Goal: Task Accomplishment & Management: Use online tool/utility

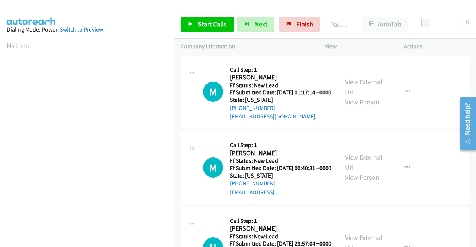
click at [355, 84] on link "View External Url" at bounding box center [363, 87] width 37 height 19
click at [350, 169] on link "View External Url" at bounding box center [363, 162] width 37 height 19
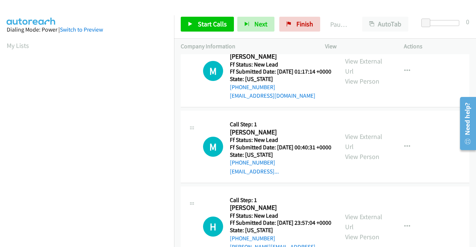
scroll to position [37, 0]
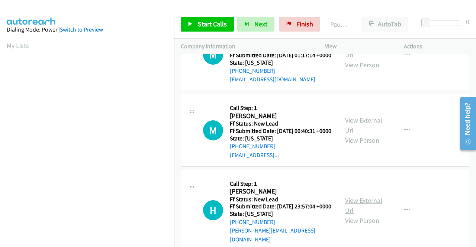
click at [345, 215] on link "View External Url" at bounding box center [363, 205] width 37 height 19
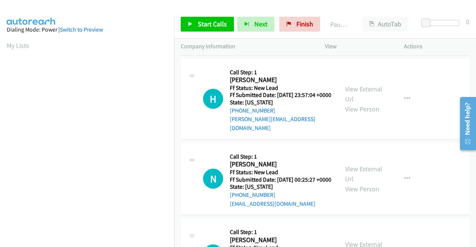
scroll to position [186, 0]
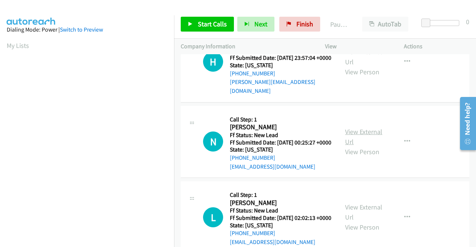
click at [371, 146] on link "View External Url" at bounding box center [363, 137] width 37 height 19
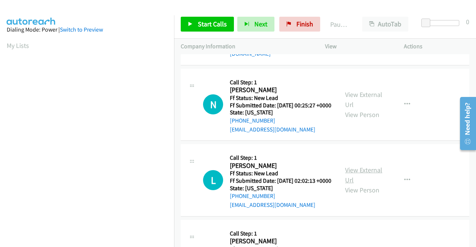
click at [351, 185] on link "View External Url" at bounding box center [363, 175] width 37 height 19
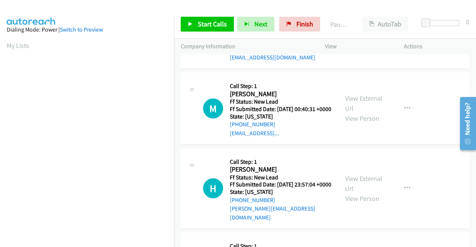
scroll to position [0, 0]
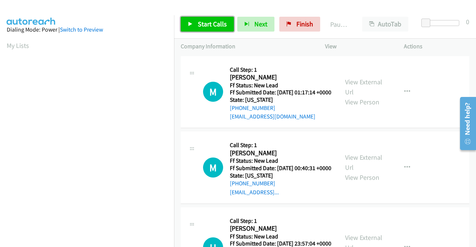
click at [221, 23] on span "Start Calls" at bounding box center [212, 24] width 29 height 9
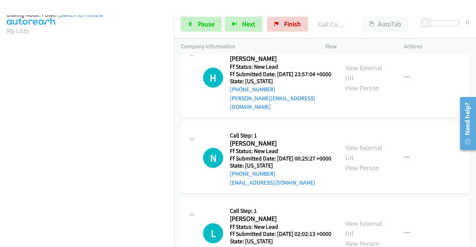
scroll to position [170, 0]
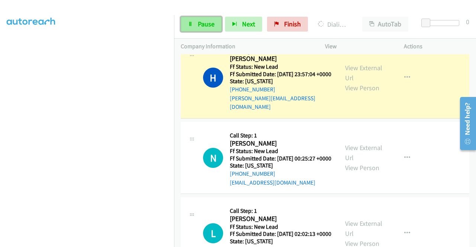
click at [208, 24] on span "Pause" at bounding box center [206, 24] width 17 height 9
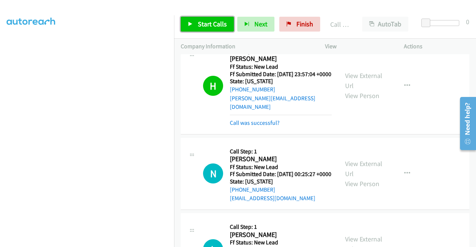
click at [222, 20] on span "Start Calls" at bounding box center [212, 24] width 29 height 9
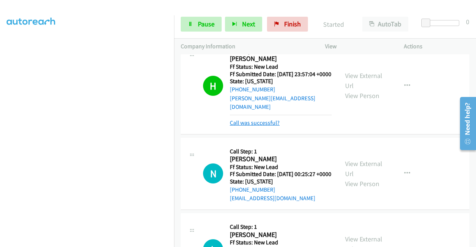
click at [252, 127] on link "Call was successful?" at bounding box center [255, 122] width 50 height 7
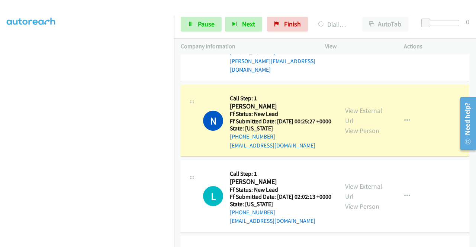
scroll to position [0, 0]
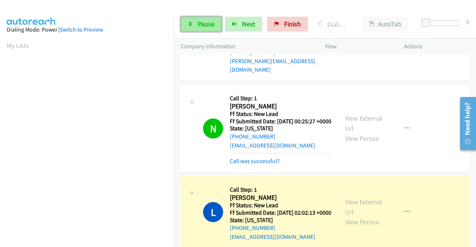
click at [205, 18] on link "Pause" at bounding box center [201, 24] width 41 height 15
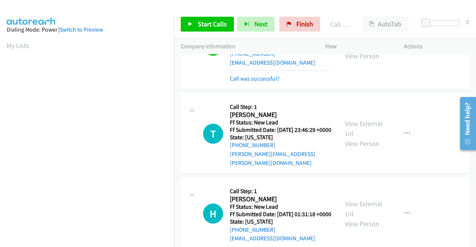
scroll to position [425, 0]
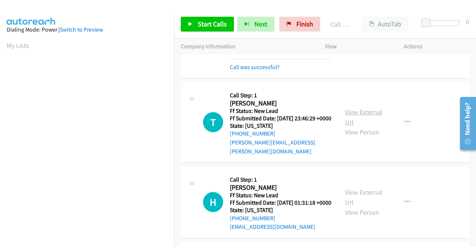
click at [371, 127] on link "View External Url" at bounding box center [363, 117] width 37 height 19
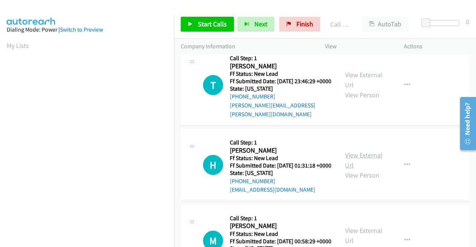
click at [345, 170] on link "View External Url" at bounding box center [363, 160] width 37 height 19
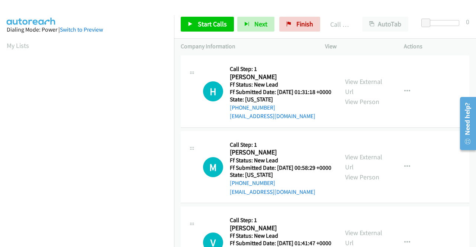
scroll to position [537, 0]
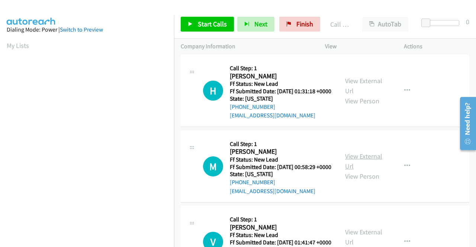
click at [359, 171] on link "View External Url" at bounding box center [363, 161] width 37 height 19
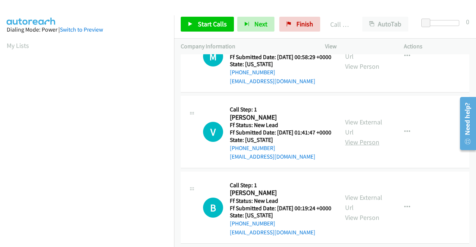
scroll to position [648, 0]
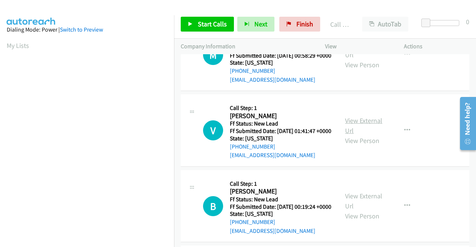
click at [346, 135] on link "View External Url" at bounding box center [363, 125] width 37 height 19
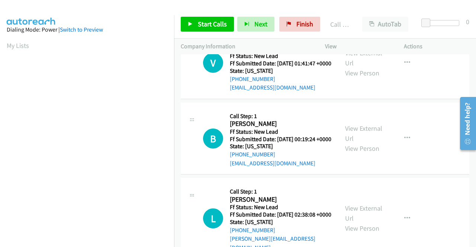
scroll to position [723, 0]
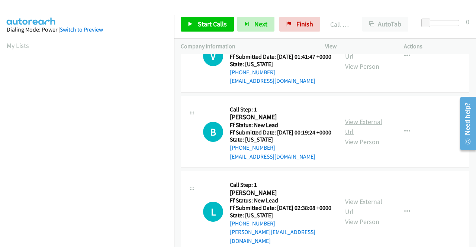
click at [353, 136] on link "View External Url" at bounding box center [363, 127] width 37 height 19
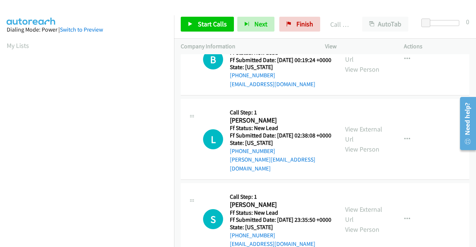
scroll to position [834, 0]
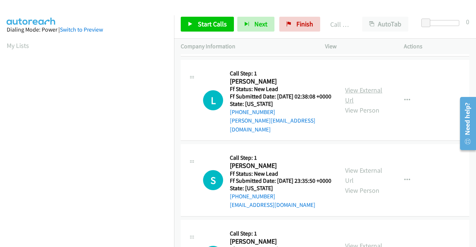
click at [359, 105] on link "View External Url" at bounding box center [363, 95] width 37 height 19
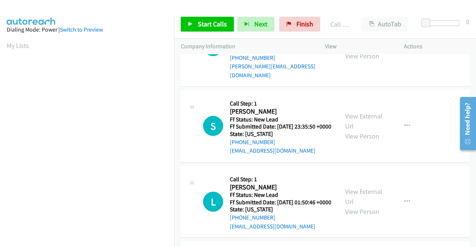
scroll to position [909, 0]
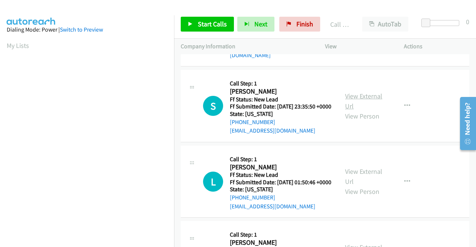
click at [350, 111] on link "View External Url" at bounding box center [363, 101] width 37 height 19
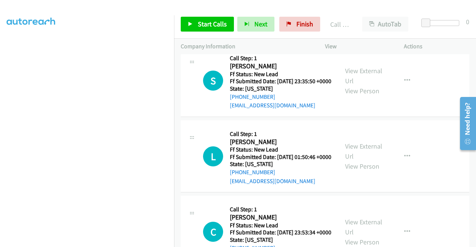
scroll to position [946, 0]
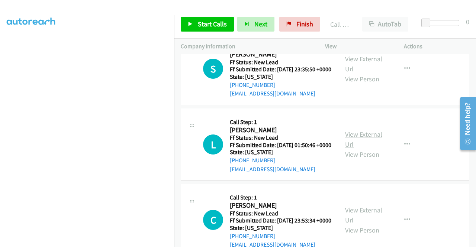
click at [368, 149] on link "View External Url" at bounding box center [363, 139] width 37 height 19
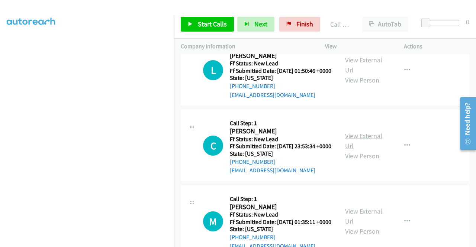
scroll to position [1058, 0]
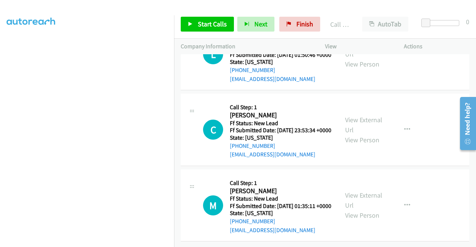
click at [350, 159] on div "View External Url View Person View External Url Email Schedule/Manage Callback …" at bounding box center [382, 129] width 86 height 59
click at [357, 134] on link "View External Url" at bounding box center [363, 125] width 37 height 19
click at [368, 191] on link "View External Url" at bounding box center [363, 200] width 37 height 19
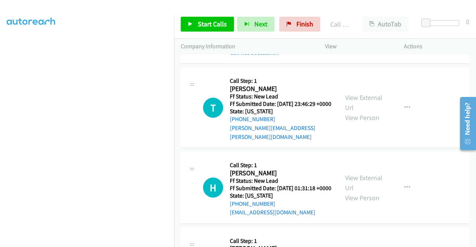
scroll to position [443, 0]
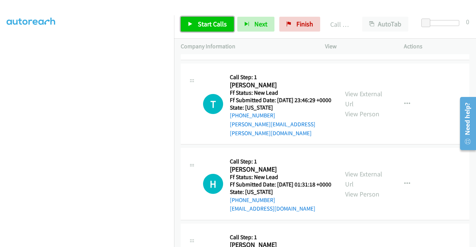
click at [205, 24] on span "Start Calls" at bounding box center [212, 24] width 29 height 9
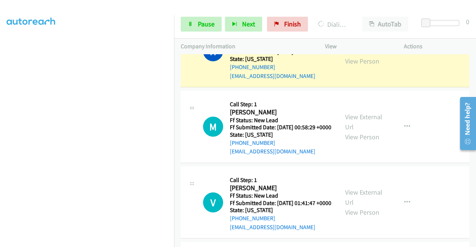
scroll to position [170, 0]
click at [203, 22] on span "Pause" at bounding box center [206, 24] width 17 height 9
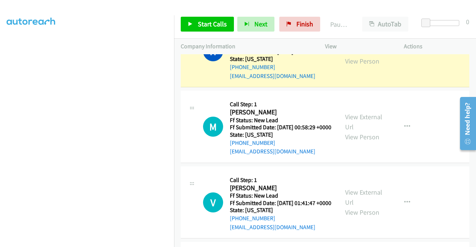
scroll to position [21, 0]
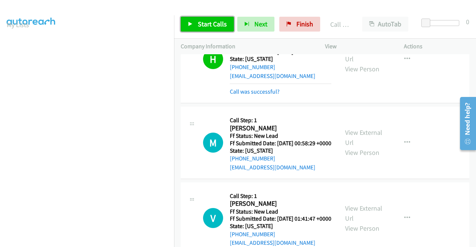
click at [217, 24] on span "Start Calls" at bounding box center [212, 24] width 29 height 9
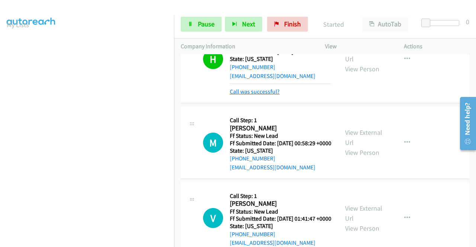
click at [273, 95] on link "Call was successful?" at bounding box center [255, 91] width 50 height 7
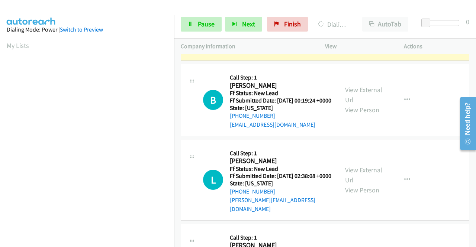
scroll to position [815, 0]
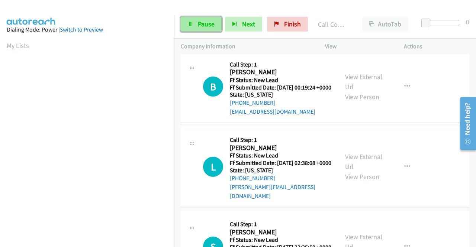
click at [197, 28] on link "Pause" at bounding box center [201, 24] width 41 height 15
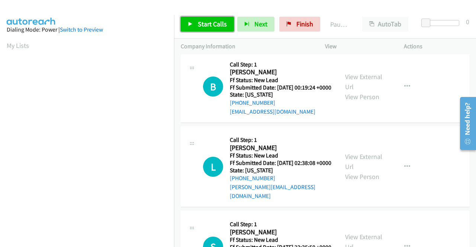
click at [197, 28] on link "Start Calls" at bounding box center [207, 24] width 53 height 15
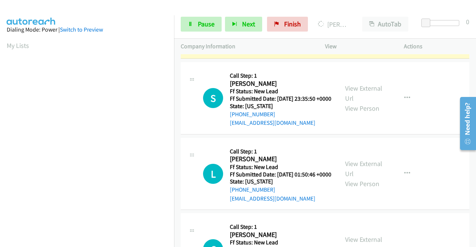
scroll to position [170, 0]
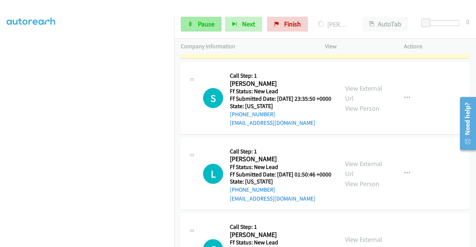
click at [210, 27] on span "Pause" at bounding box center [206, 24] width 17 height 9
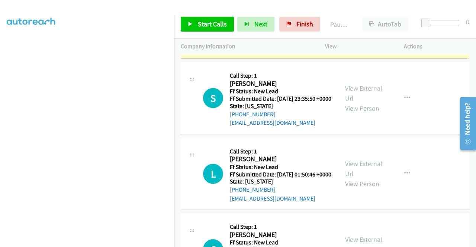
scroll to position [927, 0]
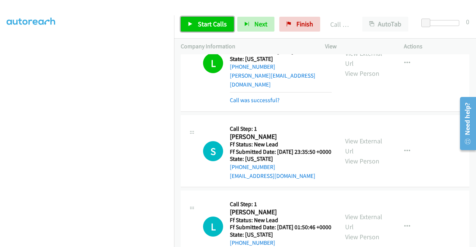
click at [203, 25] on span "Start Calls" at bounding box center [212, 24] width 29 height 9
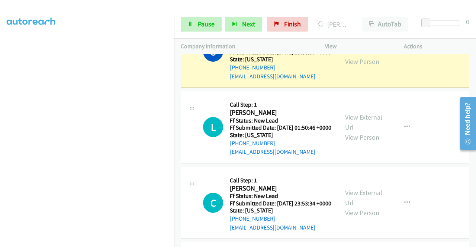
scroll to position [1039, 0]
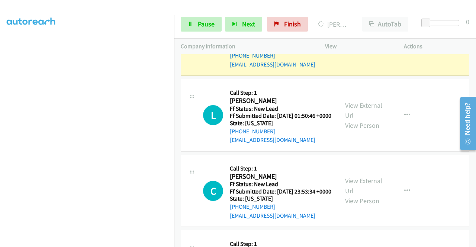
click at [209, 33] on div "Start Calls Pause Next Finish Dialing [PERSON_NAME] AutoTab AutoTab 0" at bounding box center [325, 24] width 302 height 29
click at [209, 30] on link "Pause" at bounding box center [201, 24] width 41 height 15
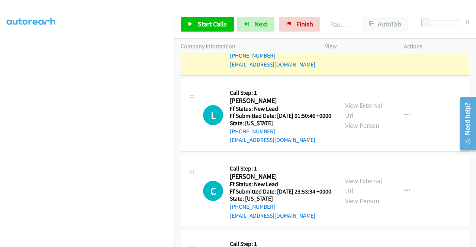
scroll to position [21, 0]
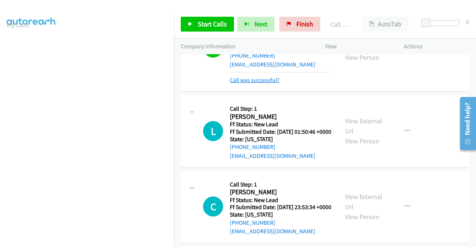
click at [271, 84] on link "Call was successful?" at bounding box center [255, 80] width 50 height 7
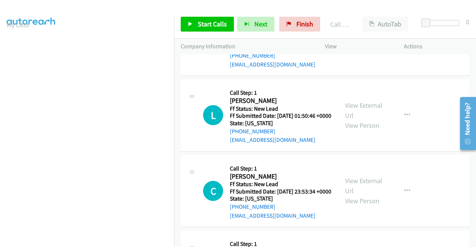
click at [399, 47] on button "button" at bounding box center [407, 39] width 20 height 15
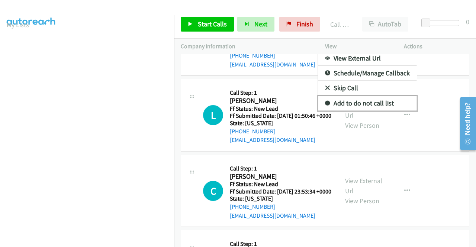
click at [362, 111] on link "Add to do not call list" at bounding box center [367, 103] width 99 height 15
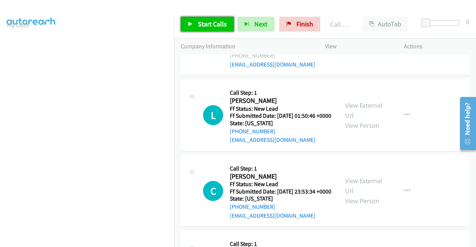
click at [213, 21] on span "Start Calls" at bounding box center [212, 24] width 29 height 9
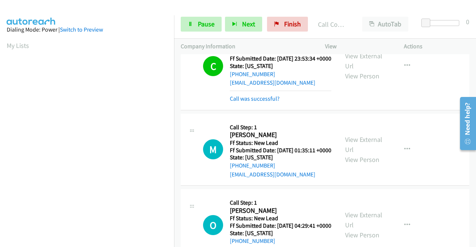
scroll to position [170, 0]
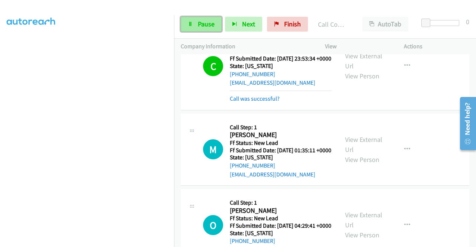
click at [211, 23] on span "Pause" at bounding box center [206, 24] width 17 height 9
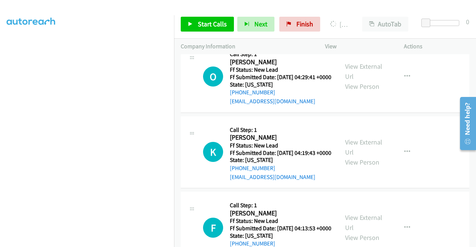
scroll to position [0, 0]
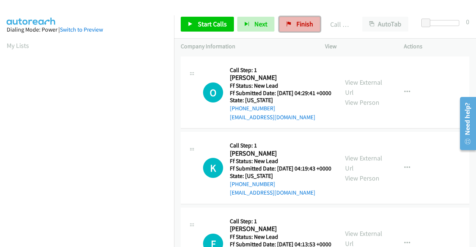
click at [291, 23] on link "Finish" at bounding box center [299, 24] width 41 height 15
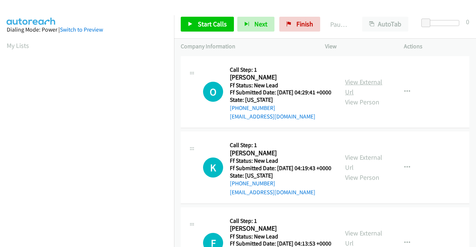
click at [362, 84] on link "View External Url" at bounding box center [363, 87] width 37 height 19
click at [370, 166] on link "View External Url" at bounding box center [363, 162] width 37 height 19
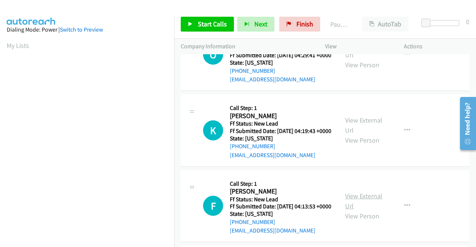
click at [351, 211] on link "View External Url" at bounding box center [363, 201] width 37 height 19
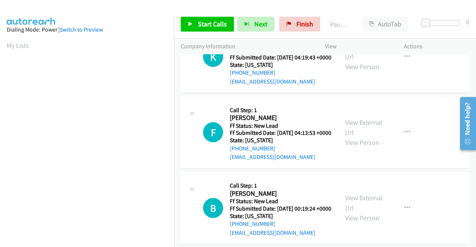
scroll to position [112, 0]
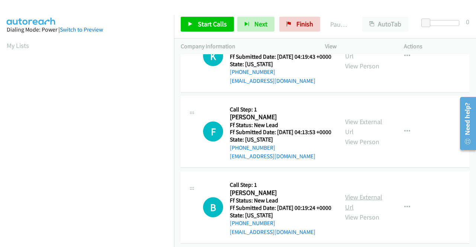
click at [353, 212] on link "View External Url" at bounding box center [363, 202] width 37 height 19
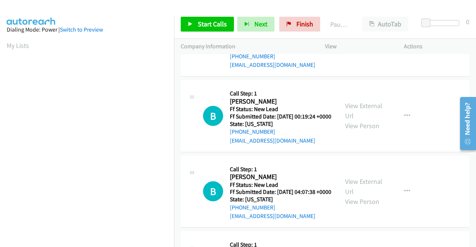
scroll to position [223, 0]
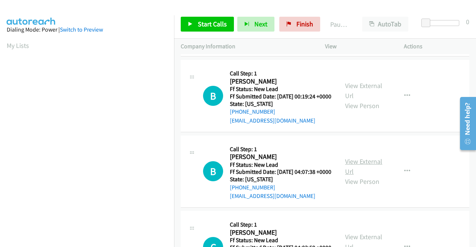
click at [358, 176] on link "View External Url" at bounding box center [363, 166] width 37 height 19
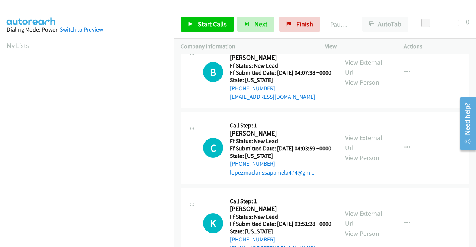
scroll to position [335, 0]
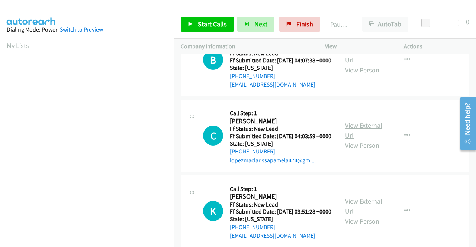
click at [365, 140] on link "View External Url" at bounding box center [363, 130] width 37 height 19
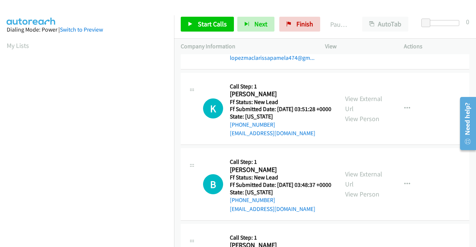
scroll to position [447, 0]
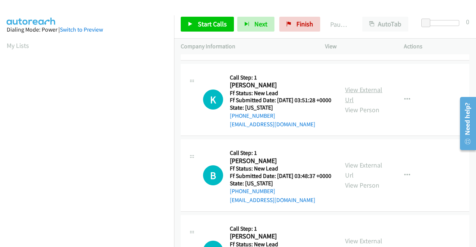
click at [353, 104] on link "View External Url" at bounding box center [363, 95] width 37 height 19
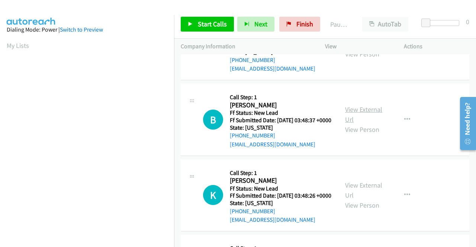
scroll to position [521, 0]
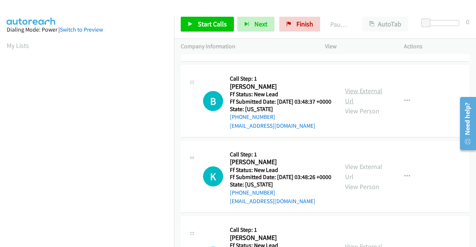
click at [349, 105] on link "View External Url" at bounding box center [363, 96] width 37 height 19
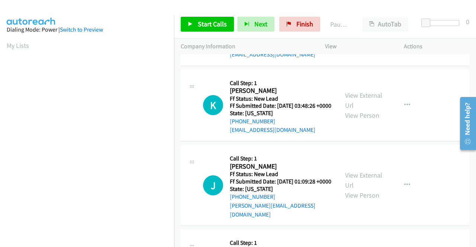
scroll to position [595, 0]
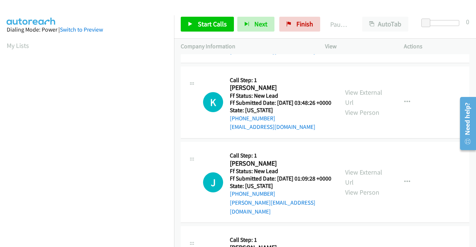
click at [359, 118] on div "View External Url View Person" at bounding box center [364, 102] width 39 height 30
click at [359, 107] on link "View External Url" at bounding box center [363, 97] width 37 height 19
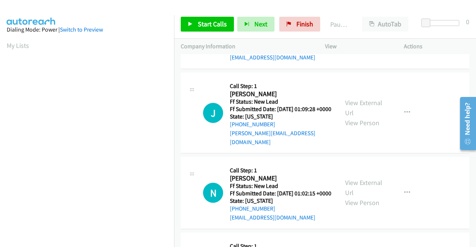
scroll to position [670, 0]
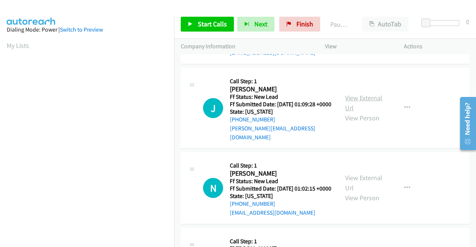
click at [354, 112] on link "View External Url" at bounding box center [363, 103] width 37 height 19
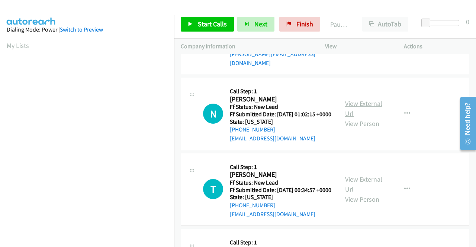
click at [351, 118] on link "View External Url" at bounding box center [363, 108] width 37 height 19
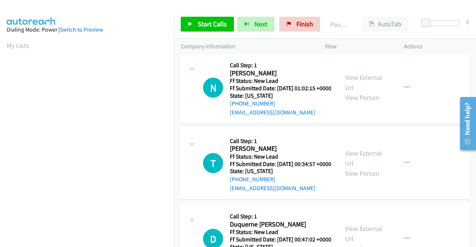
scroll to position [819, 0]
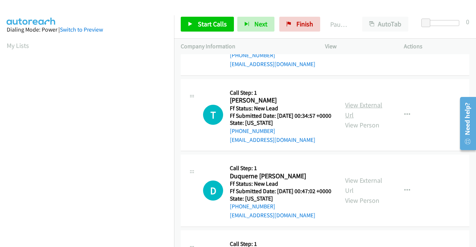
click at [372, 119] on link "View External Url" at bounding box center [363, 110] width 37 height 19
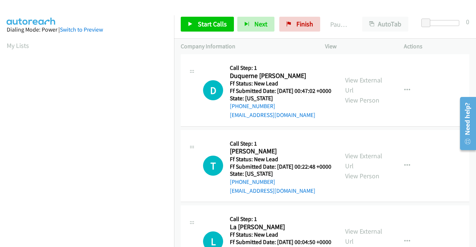
scroll to position [930, 0]
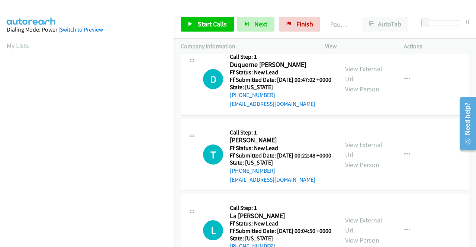
click at [363, 83] on link "View External Url" at bounding box center [363, 74] width 37 height 19
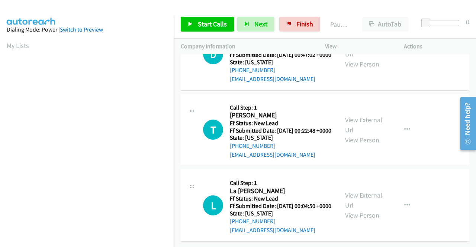
scroll to position [1060, 0]
click at [364, 116] on link "View External Url" at bounding box center [363, 125] width 37 height 19
click at [369, 191] on link "View External Url" at bounding box center [363, 200] width 37 height 19
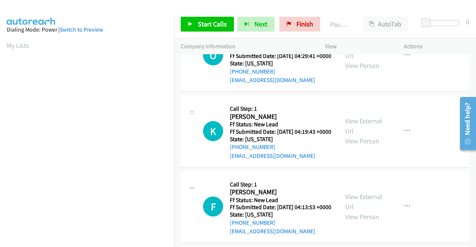
scroll to position [0, 0]
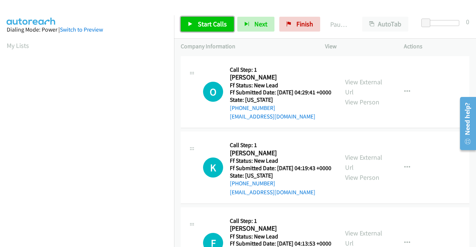
click at [211, 19] on link "Start Calls" at bounding box center [207, 24] width 53 height 15
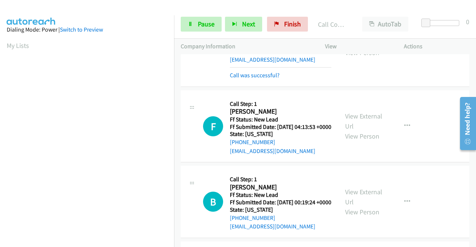
scroll to position [157, 0]
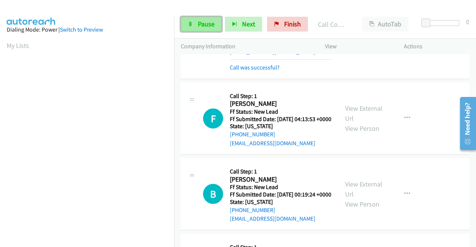
click at [214, 26] on span "Pause" at bounding box center [206, 24] width 17 height 9
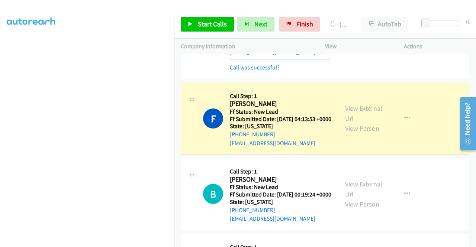
scroll to position [0, 0]
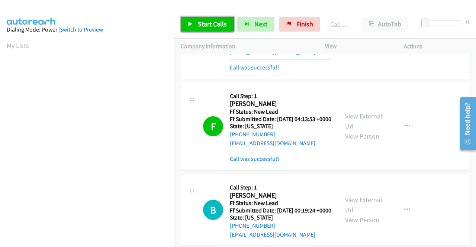
click at [205, 21] on span "Start Calls" at bounding box center [212, 24] width 29 height 9
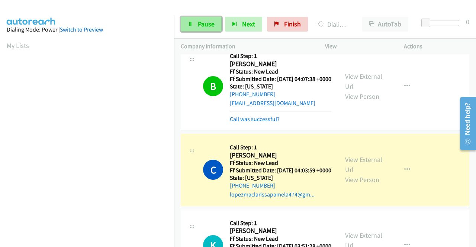
click at [208, 20] on span "Pause" at bounding box center [206, 24] width 17 height 9
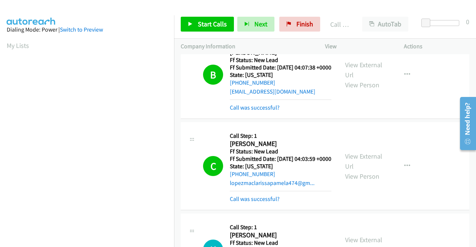
scroll to position [380, 0]
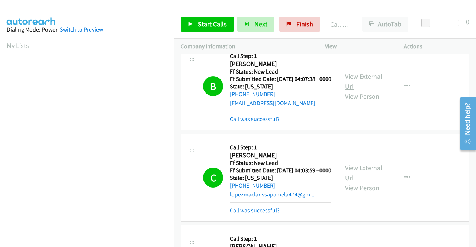
click at [350, 91] on link "View External Url" at bounding box center [363, 81] width 37 height 19
click at [200, 30] on link "Start Calls" at bounding box center [207, 24] width 53 height 15
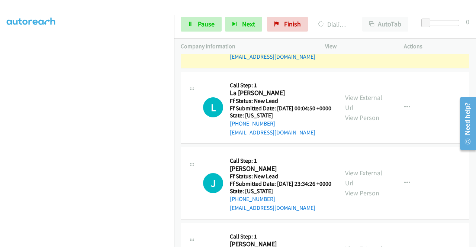
scroll to position [170, 0]
click at [217, 22] on link "Pause" at bounding box center [201, 24] width 41 height 15
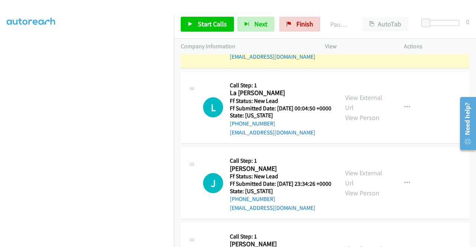
scroll to position [36, 0]
click at [202, 22] on span "Start Calls" at bounding box center [212, 24] width 29 height 9
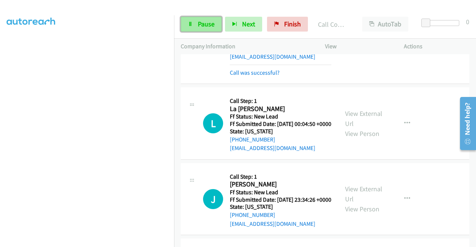
click at [190, 18] on link "Pause" at bounding box center [201, 24] width 41 height 15
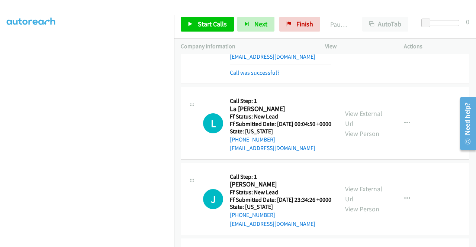
scroll to position [170, 0]
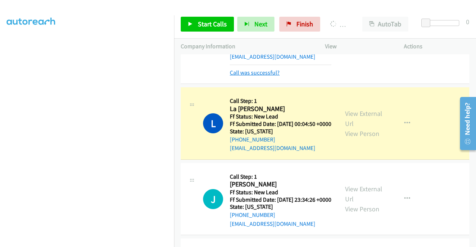
click at [266, 76] on link "Call was successful?" at bounding box center [255, 72] width 50 height 7
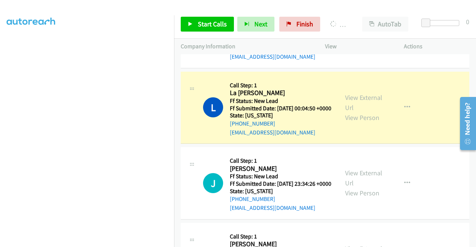
click at [405, 35] on icon "button" at bounding box center [407, 32] width 6 height 6
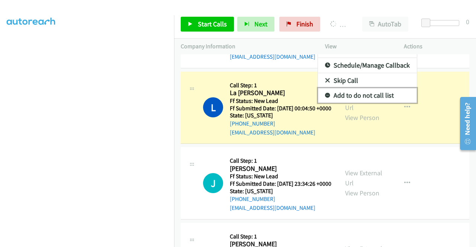
click at [352, 103] on link "Add to do not call list" at bounding box center [367, 95] width 99 height 15
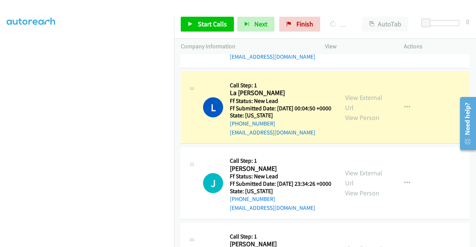
scroll to position [0, 0]
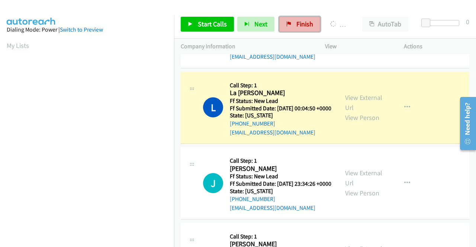
click at [297, 25] on span "Finish" at bounding box center [305, 24] width 17 height 9
